Goal: Task Accomplishment & Management: Manage account settings

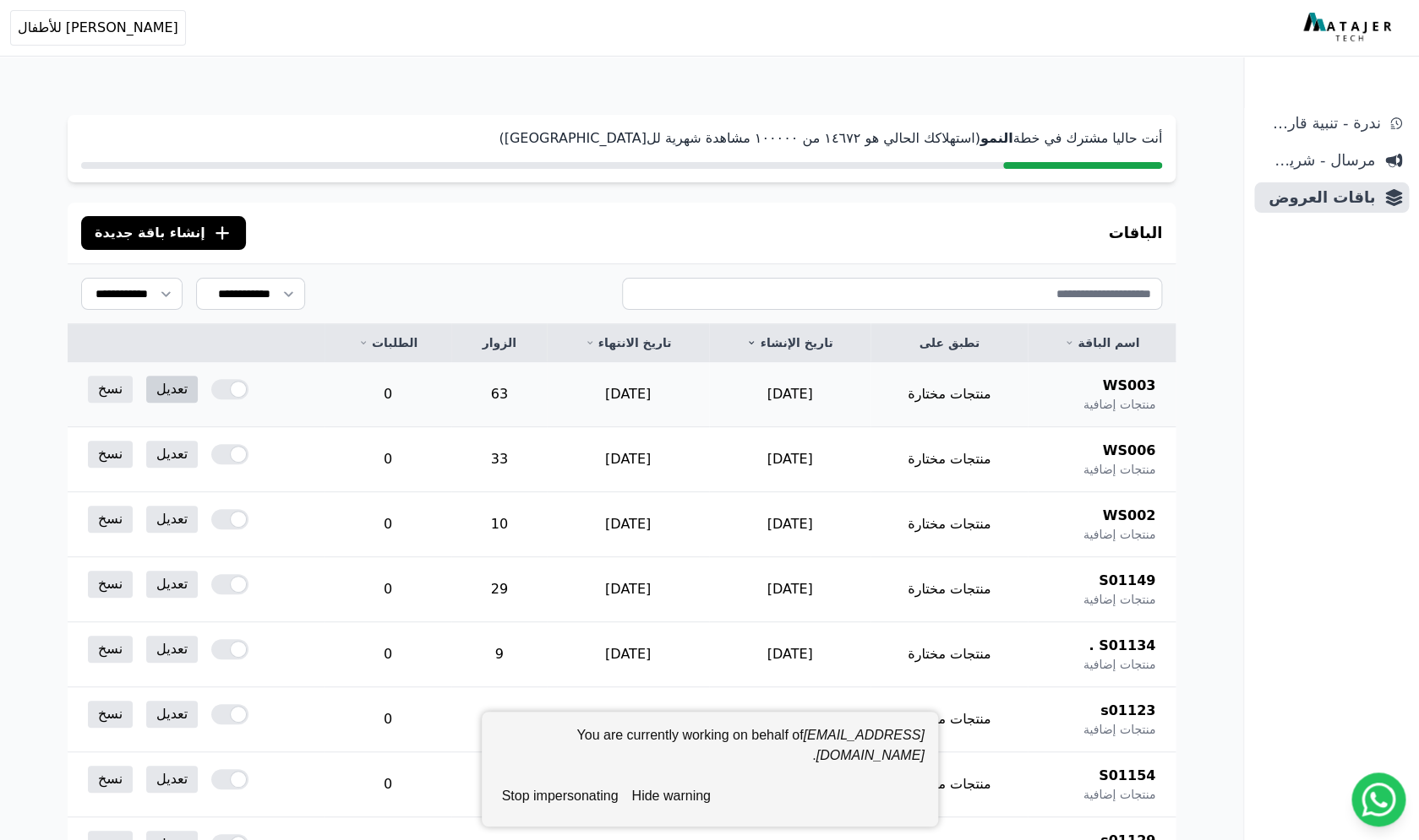
click at [169, 384] on link "تعديل" at bounding box center [172, 389] width 52 height 27
click at [167, 456] on link "تعديل" at bounding box center [172, 454] width 52 height 27
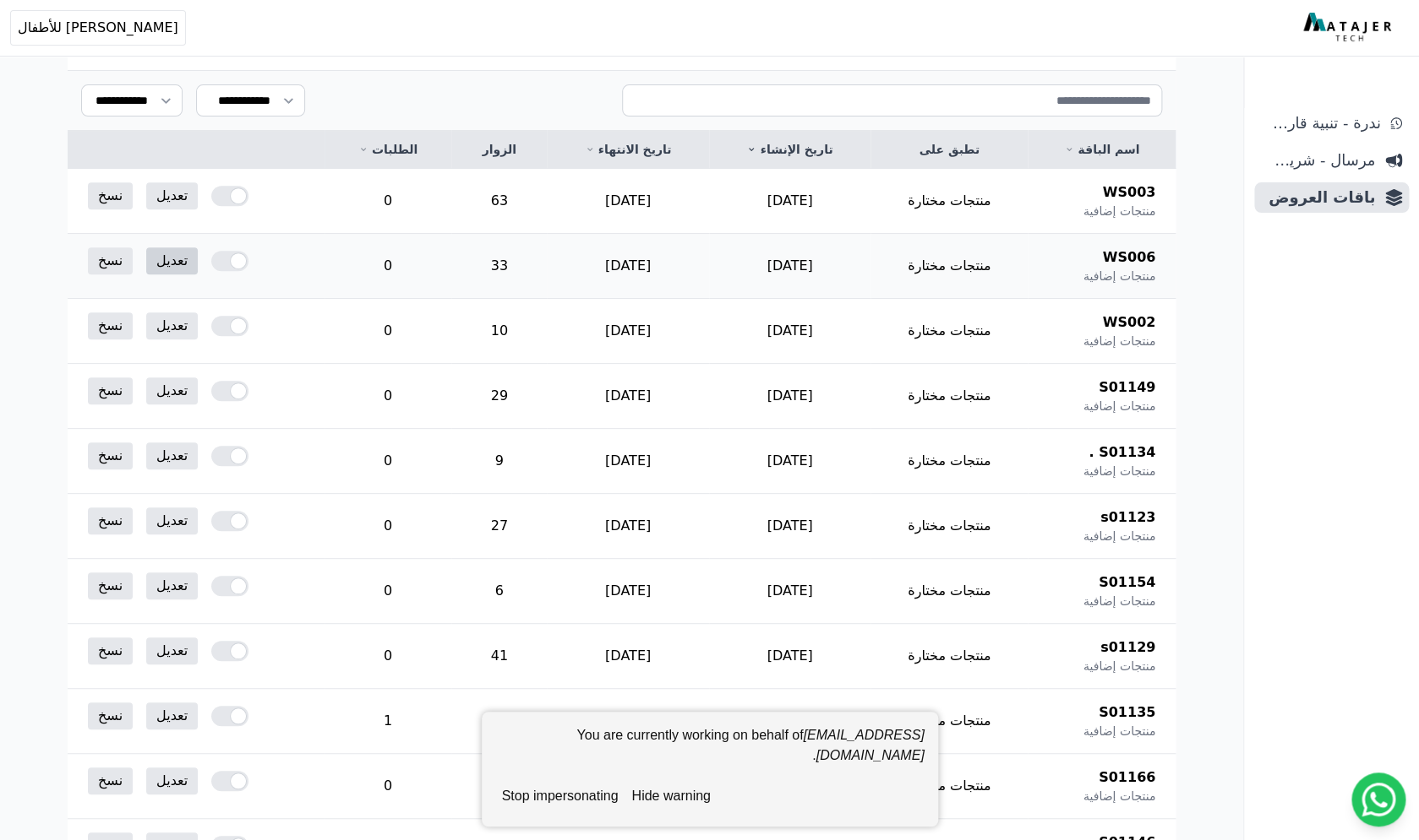
scroll to position [208, 0]
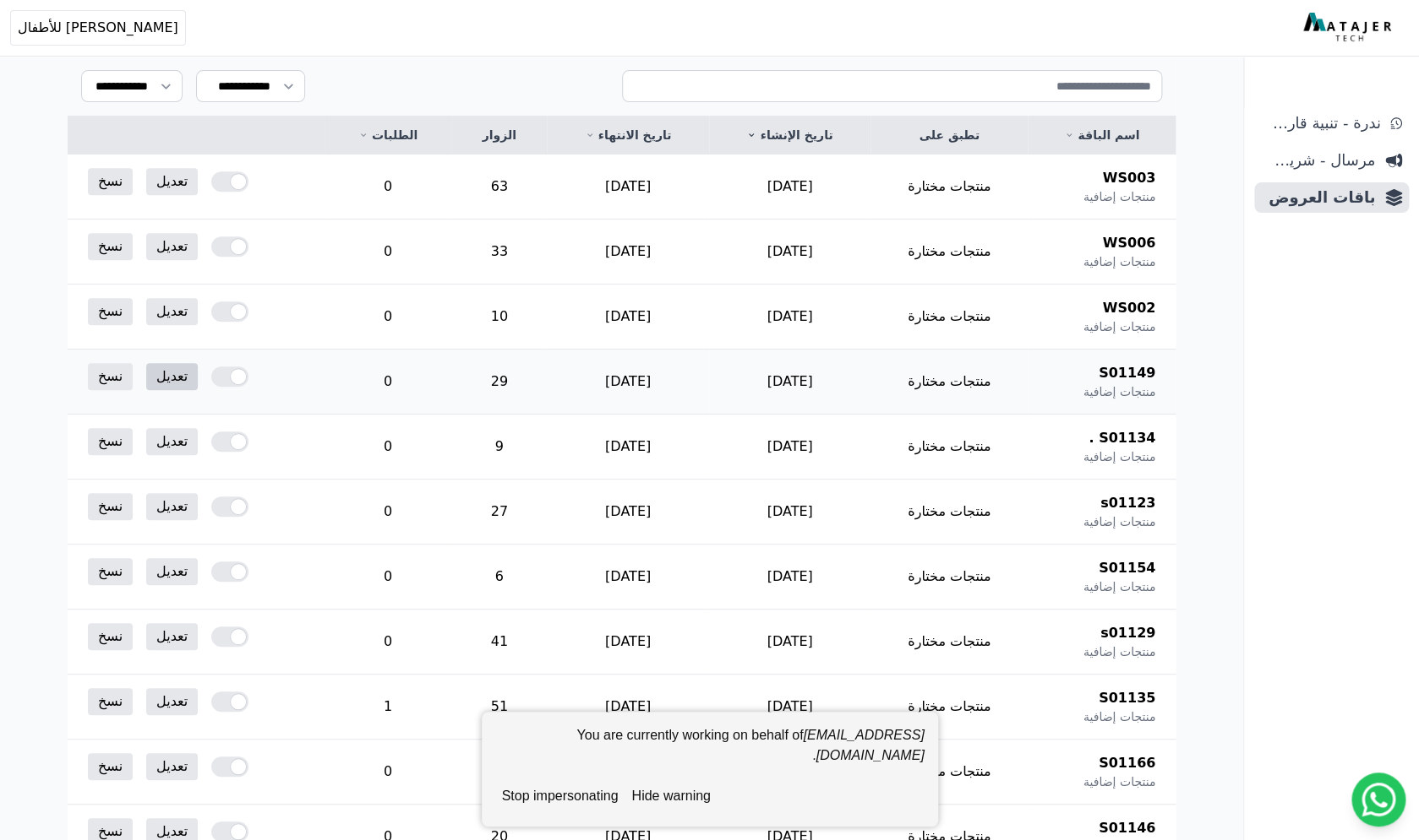
click at [172, 378] on link "تعديل" at bounding box center [172, 376] width 52 height 27
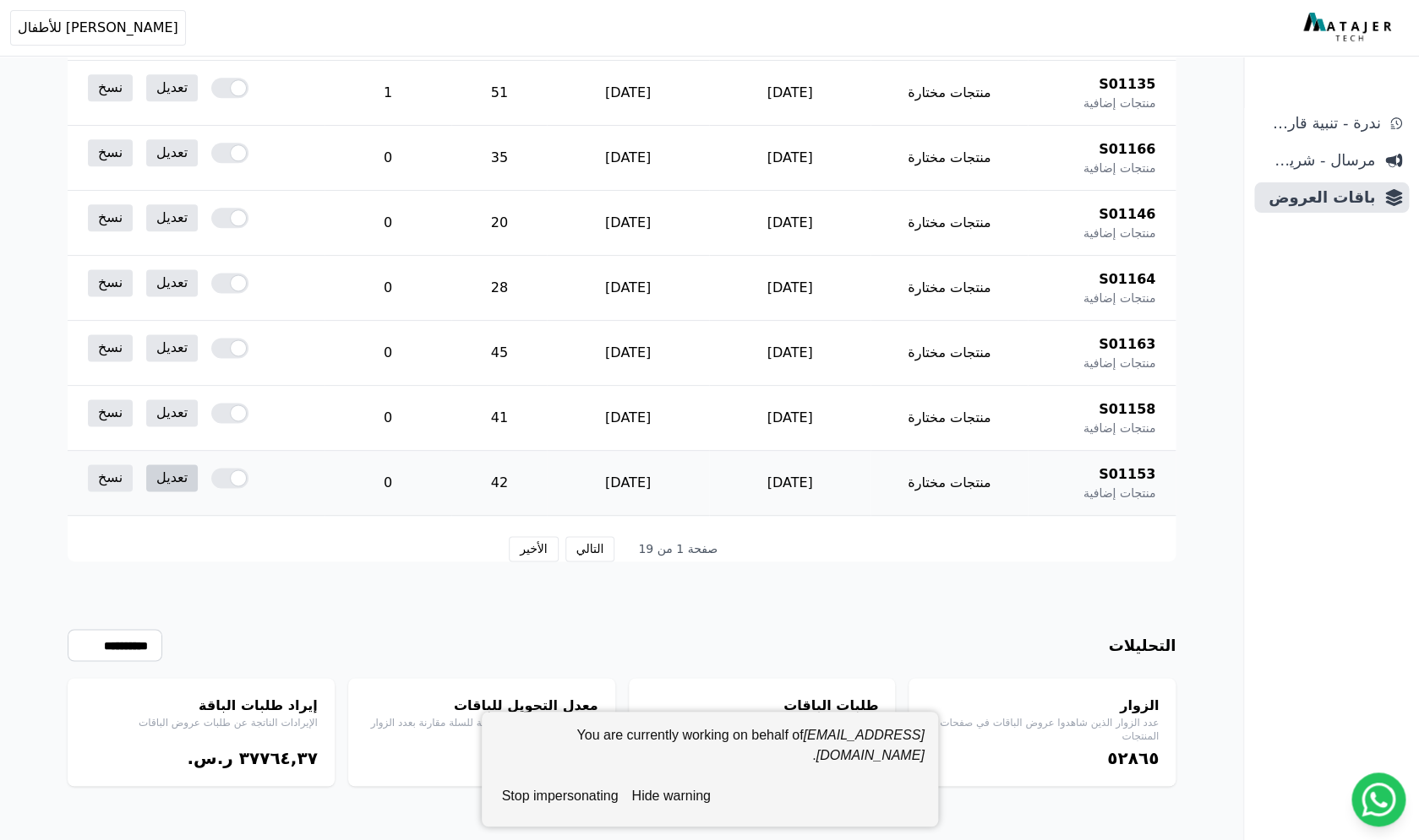
click at [167, 477] on link "تعديل" at bounding box center [172, 478] width 52 height 27
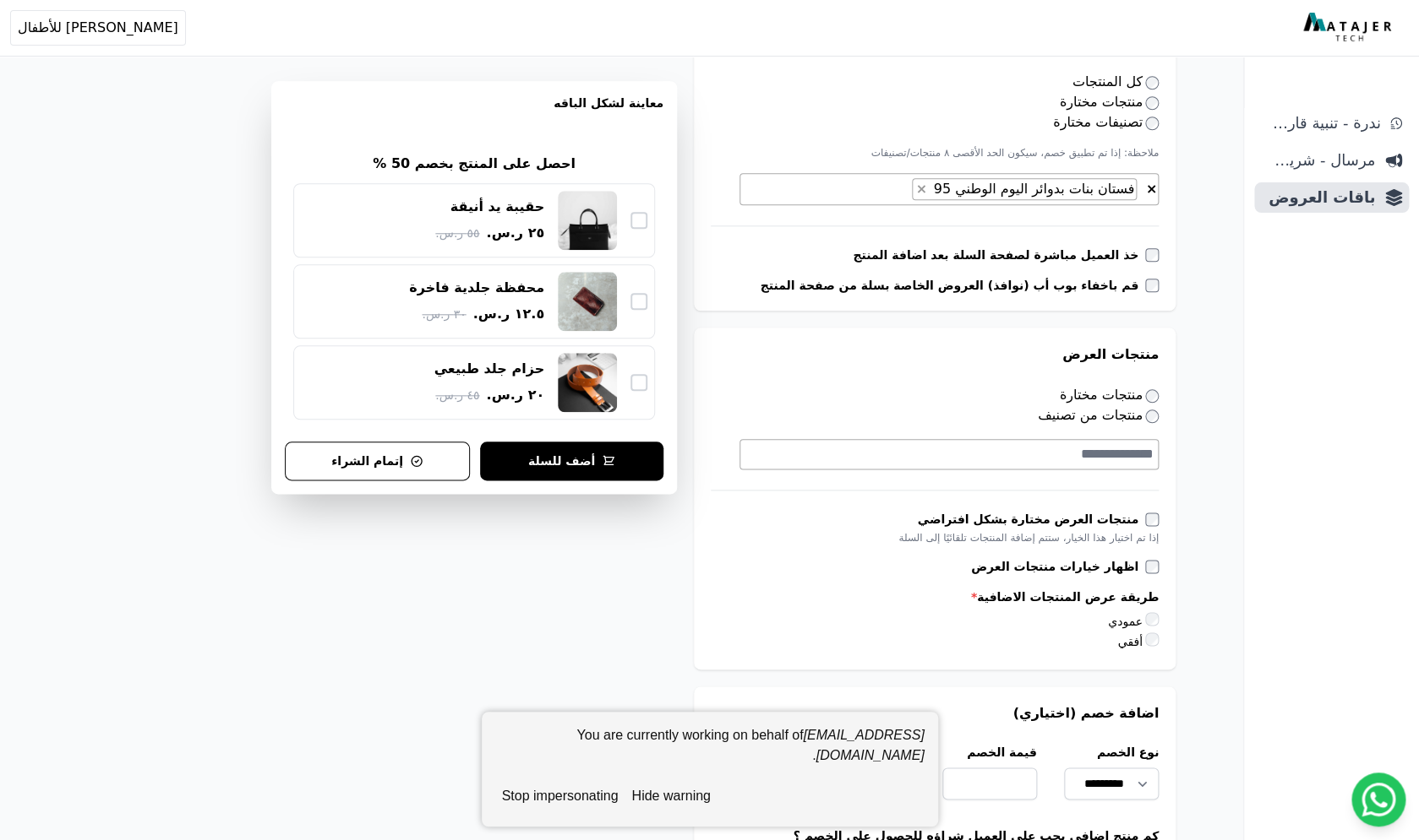
scroll to position [603, 0]
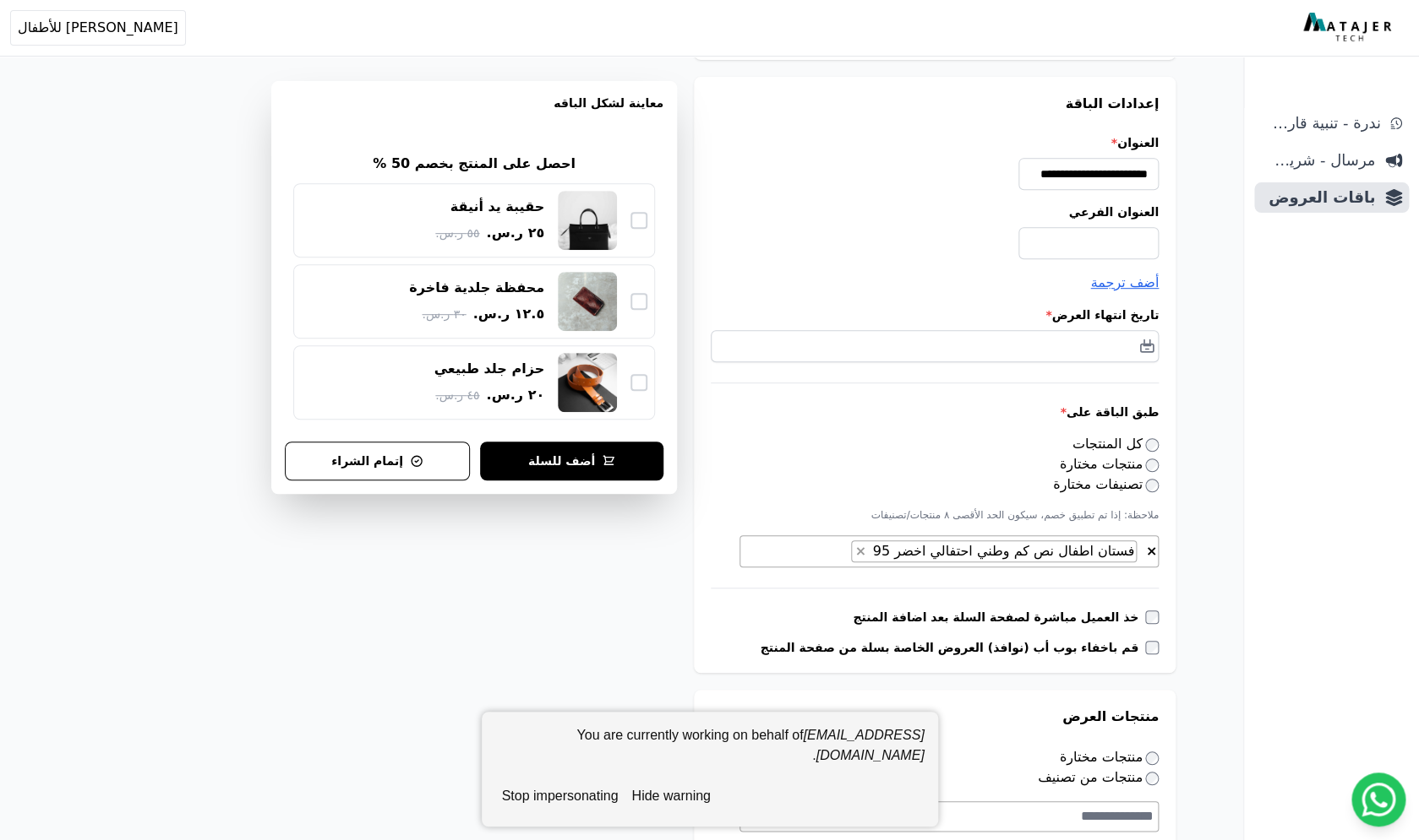
scroll to position [241, 0]
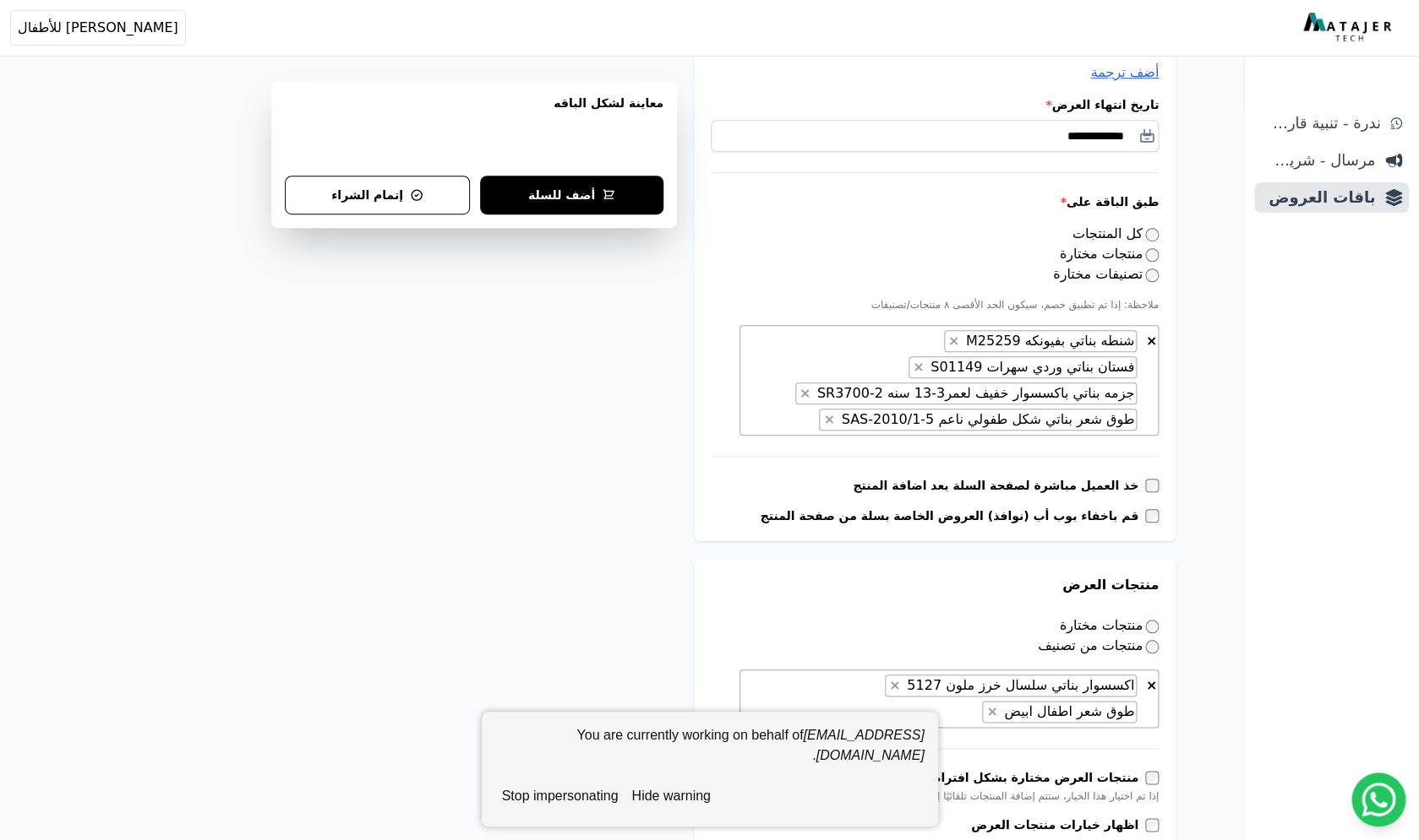
scroll to position [397, 0]
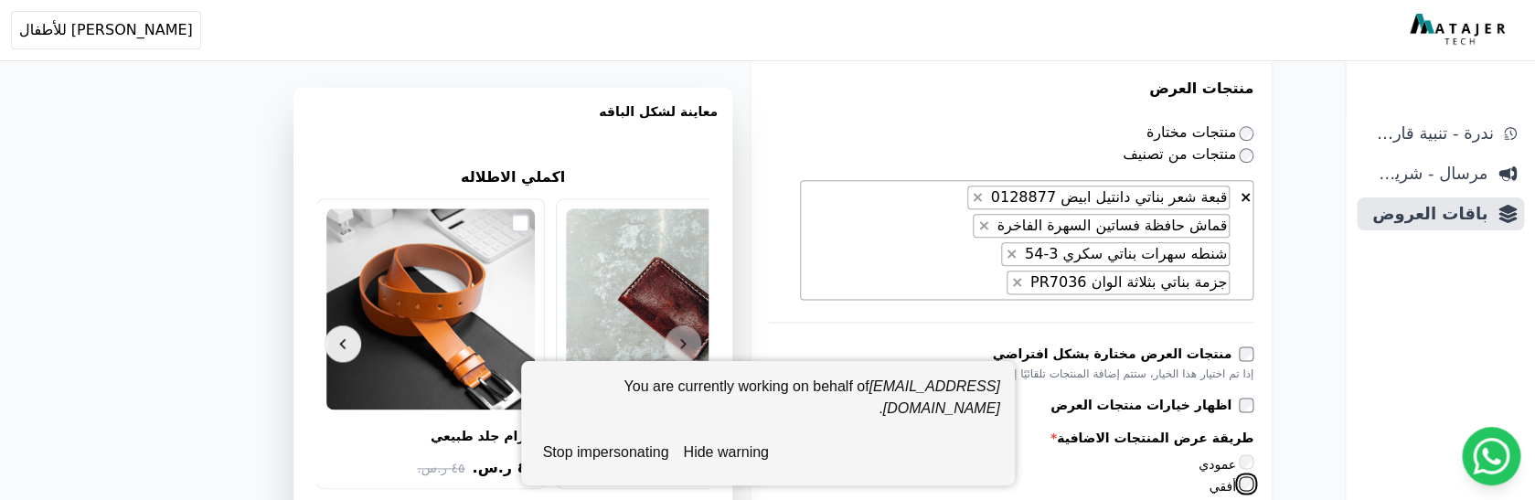
scroll to position [0, -319]
click at [353, 345] on button "Next" at bounding box center [342, 343] width 37 height 37
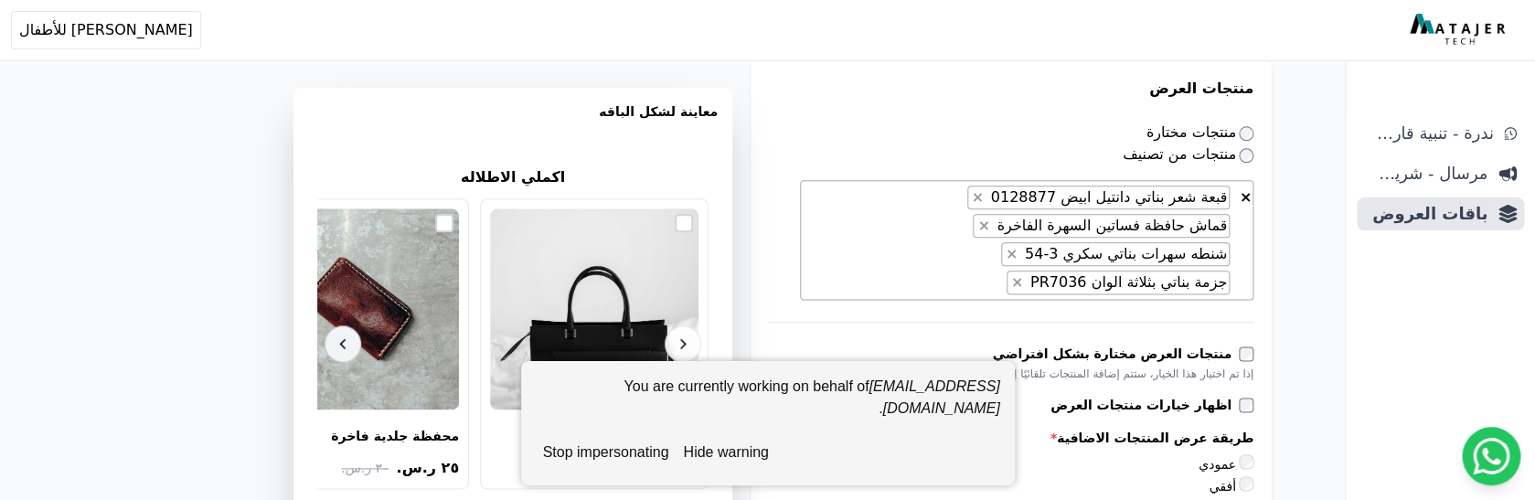
click at [353, 345] on button "Next" at bounding box center [342, 343] width 37 height 37
